Goal: Information Seeking & Learning: Learn about a topic

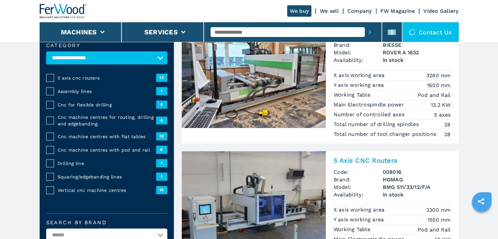
scroll to position [33, 0]
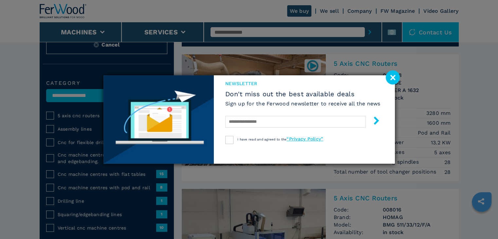
click at [397, 73] on image at bounding box center [393, 77] width 14 height 14
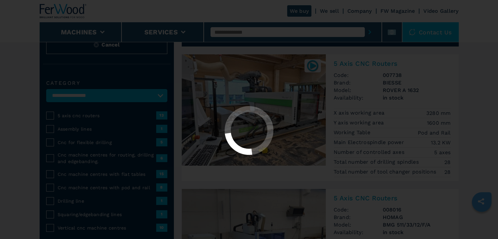
select select "**********"
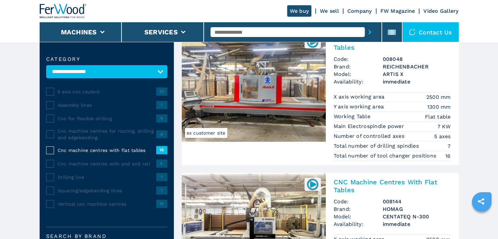
scroll to position [33, 0]
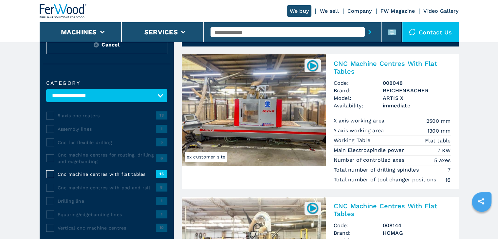
click at [280, 130] on img at bounding box center [254, 109] width 144 height 111
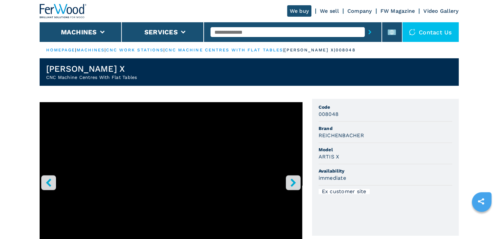
click at [296, 181] on icon "right-button" at bounding box center [293, 183] width 8 height 8
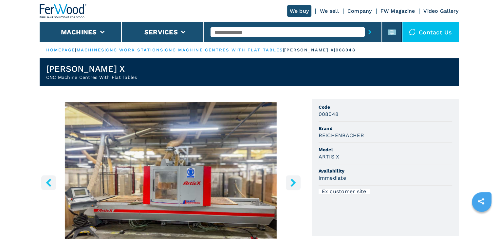
click at [236, 179] on img "Go to Slide 2" at bounding box center [171, 181] width 263 height 159
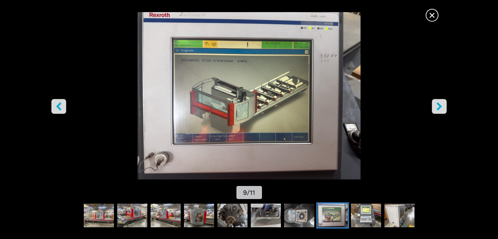
click at [435, 15] on span "×" at bounding box center [431, 13] width 11 height 11
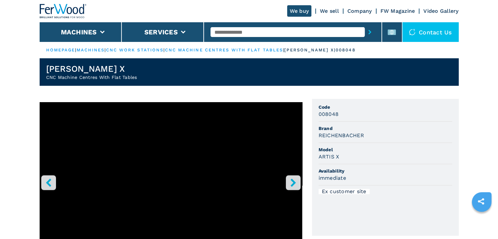
select select "**********"
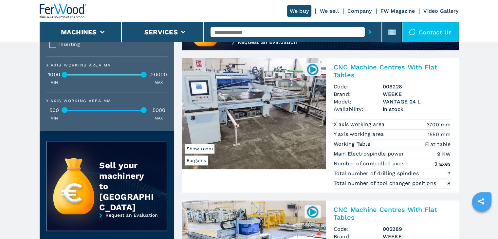
scroll to position [655, 0]
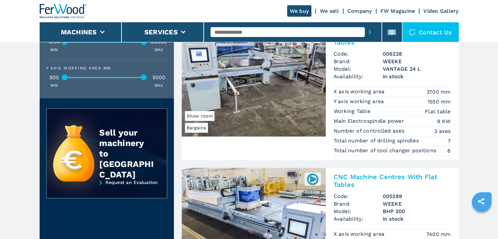
click at [275, 105] on img at bounding box center [254, 80] width 144 height 111
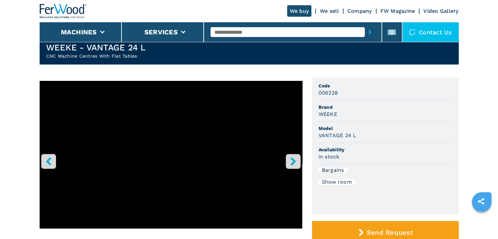
scroll to position [33, 0]
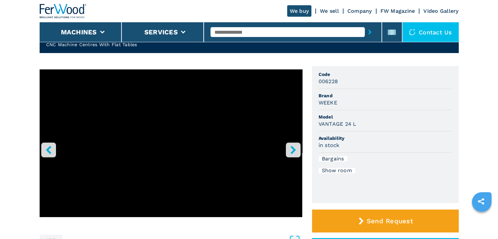
click at [289, 148] on button "right-button" at bounding box center [293, 149] width 15 height 15
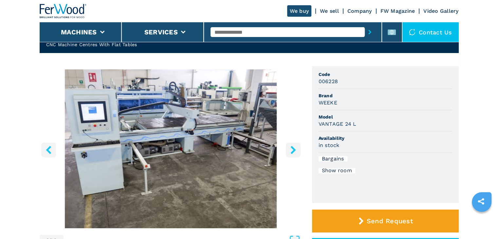
click at [289, 148] on icon "right-button" at bounding box center [293, 150] width 8 height 8
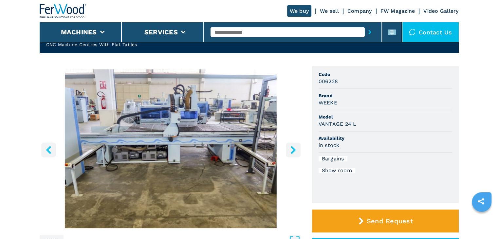
click at [289, 148] on icon "right-button" at bounding box center [293, 150] width 8 height 8
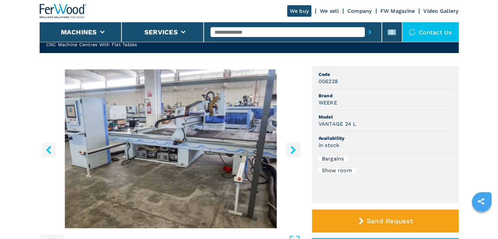
click at [289, 148] on icon "right-button" at bounding box center [293, 150] width 8 height 8
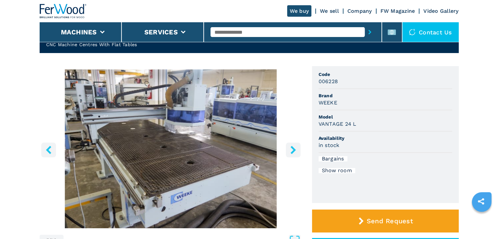
click at [289, 148] on icon "right-button" at bounding box center [293, 150] width 8 height 8
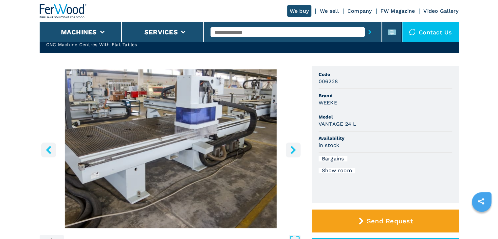
click at [289, 148] on icon "right-button" at bounding box center [293, 150] width 8 height 8
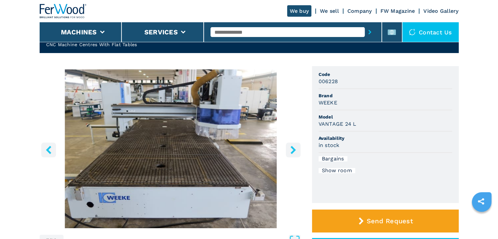
click at [289, 148] on icon "right-button" at bounding box center [293, 150] width 8 height 8
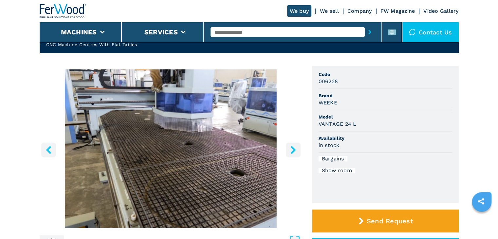
click at [289, 148] on icon "right-button" at bounding box center [293, 150] width 8 height 8
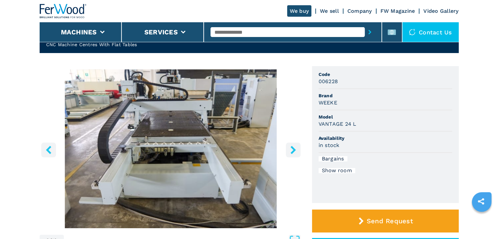
click at [289, 148] on icon "right-button" at bounding box center [293, 150] width 8 height 8
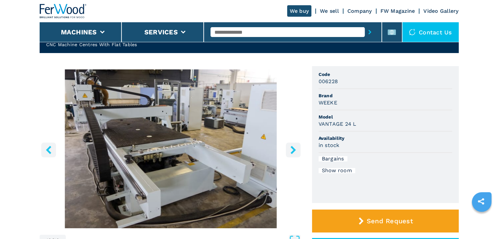
click at [293, 146] on icon "right-button" at bounding box center [293, 150] width 8 height 8
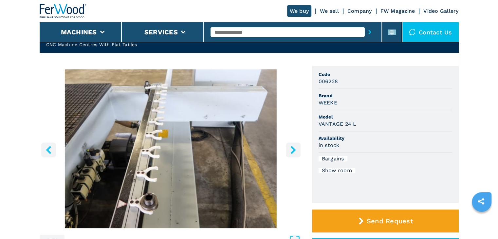
click at [293, 146] on icon "right-button" at bounding box center [293, 150] width 8 height 8
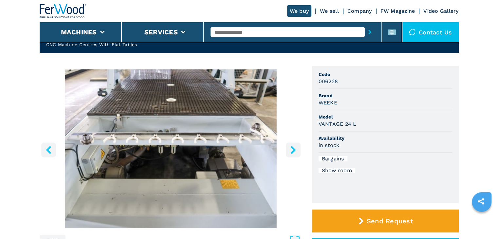
click at [293, 146] on icon "right-button" at bounding box center [293, 150] width 8 height 8
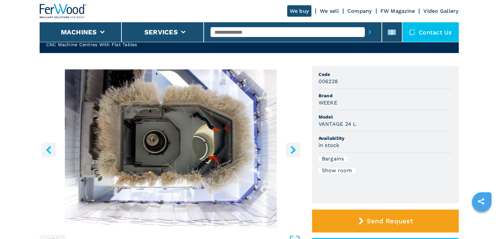
click at [293, 146] on icon "right-button" at bounding box center [293, 150] width 8 height 8
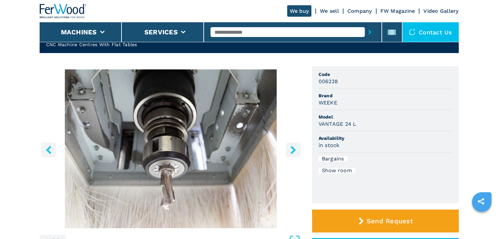
click at [50, 150] on icon "left-button" at bounding box center [49, 150] width 8 height 8
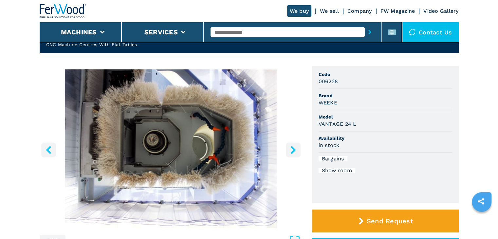
click at [294, 150] on icon "right-button" at bounding box center [293, 150] width 5 height 8
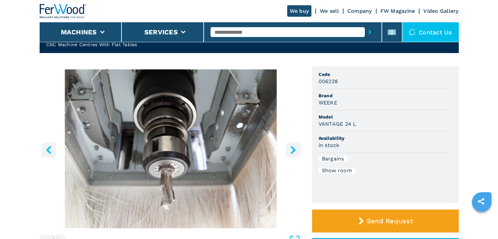
click at [294, 150] on icon "right-button" at bounding box center [293, 150] width 5 height 8
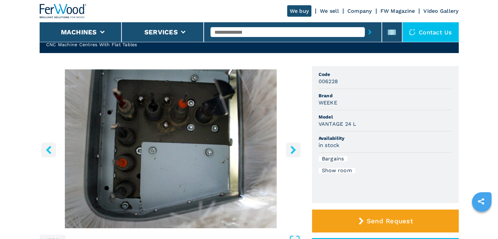
click at [294, 150] on icon "right-button" at bounding box center [293, 150] width 5 height 8
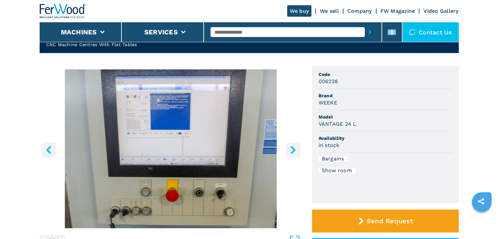
click at [44, 152] on button "left-button" at bounding box center [48, 149] width 15 height 15
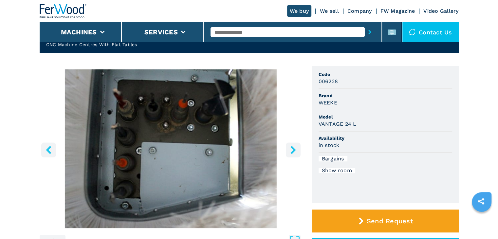
click at [295, 150] on icon "right-button" at bounding box center [293, 150] width 5 height 8
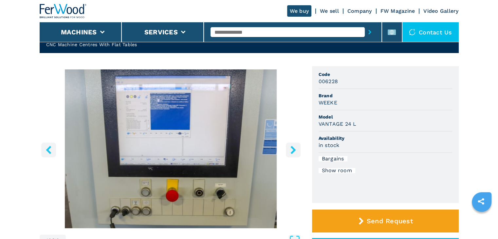
click at [292, 152] on icon "right-button" at bounding box center [293, 150] width 5 height 8
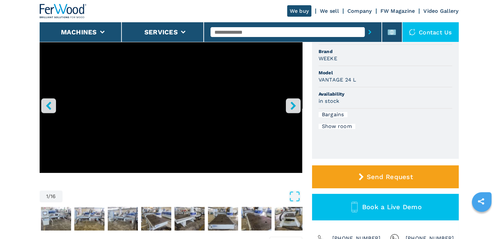
scroll to position [66, 0]
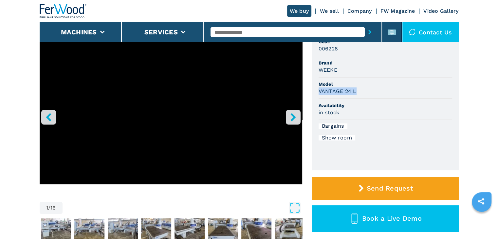
drag, startPoint x: 357, startPoint y: 93, endPoint x: 318, endPoint y: 92, distance: 39.0
click at [319, 92] on div "VANTAGE 24 L" at bounding box center [386, 91] width 134 height 8
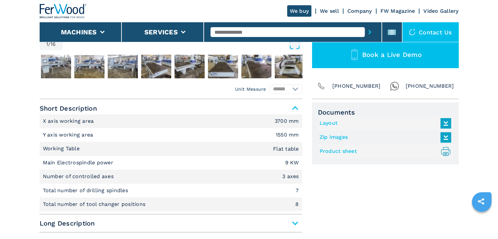
scroll to position [262, 0]
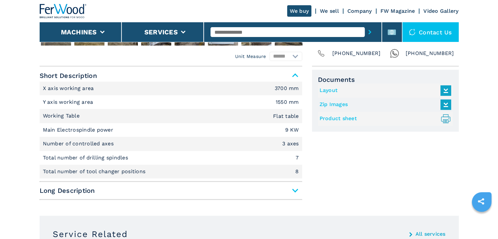
select select "**********"
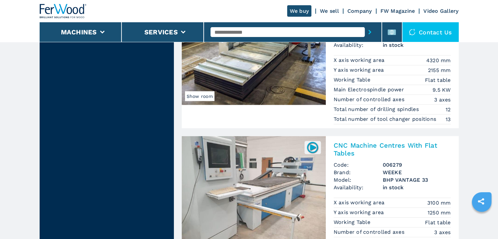
scroll to position [1636, 0]
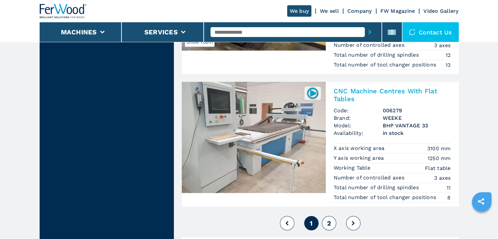
click at [326, 216] on button "2" at bounding box center [329, 223] width 14 height 14
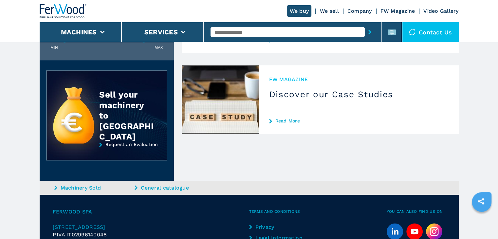
scroll to position [744, 0]
